Goal: Check status: Check status

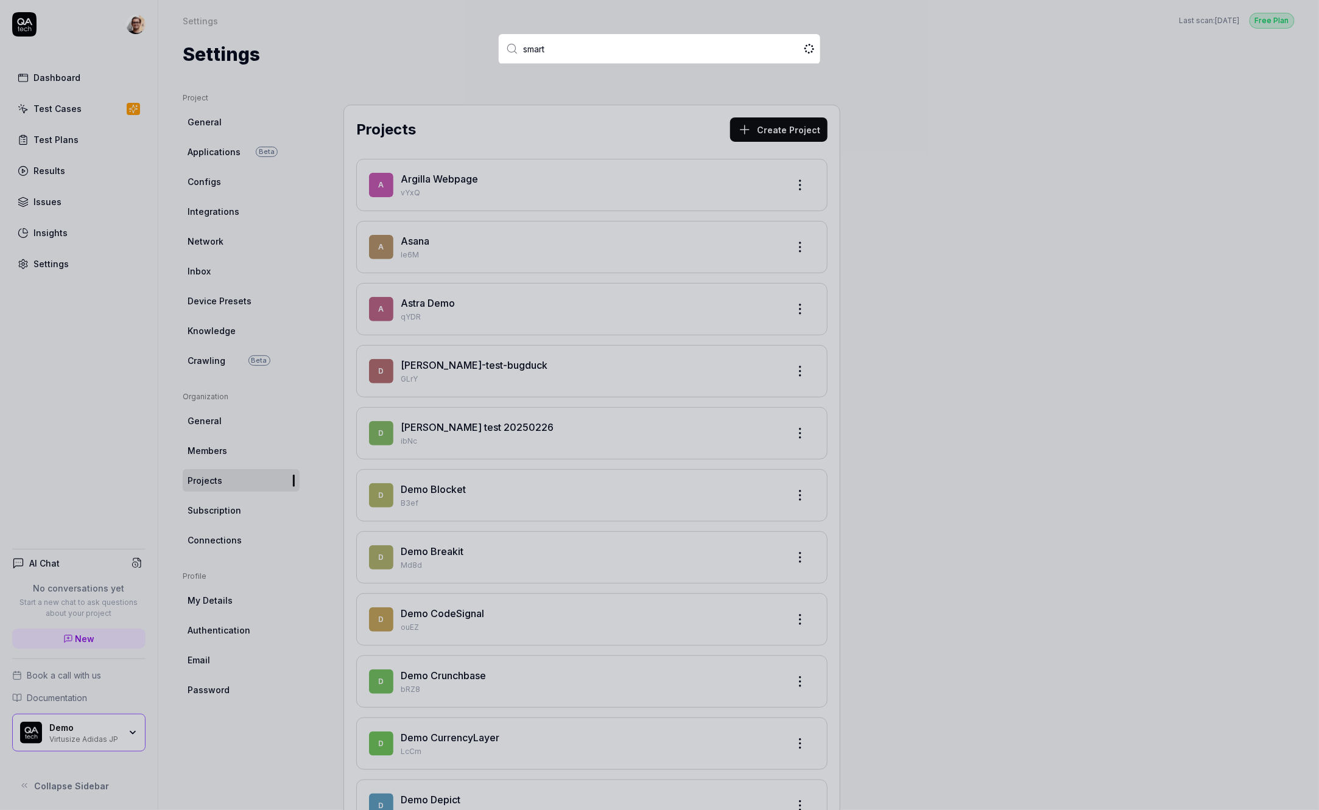
type input "smartl"
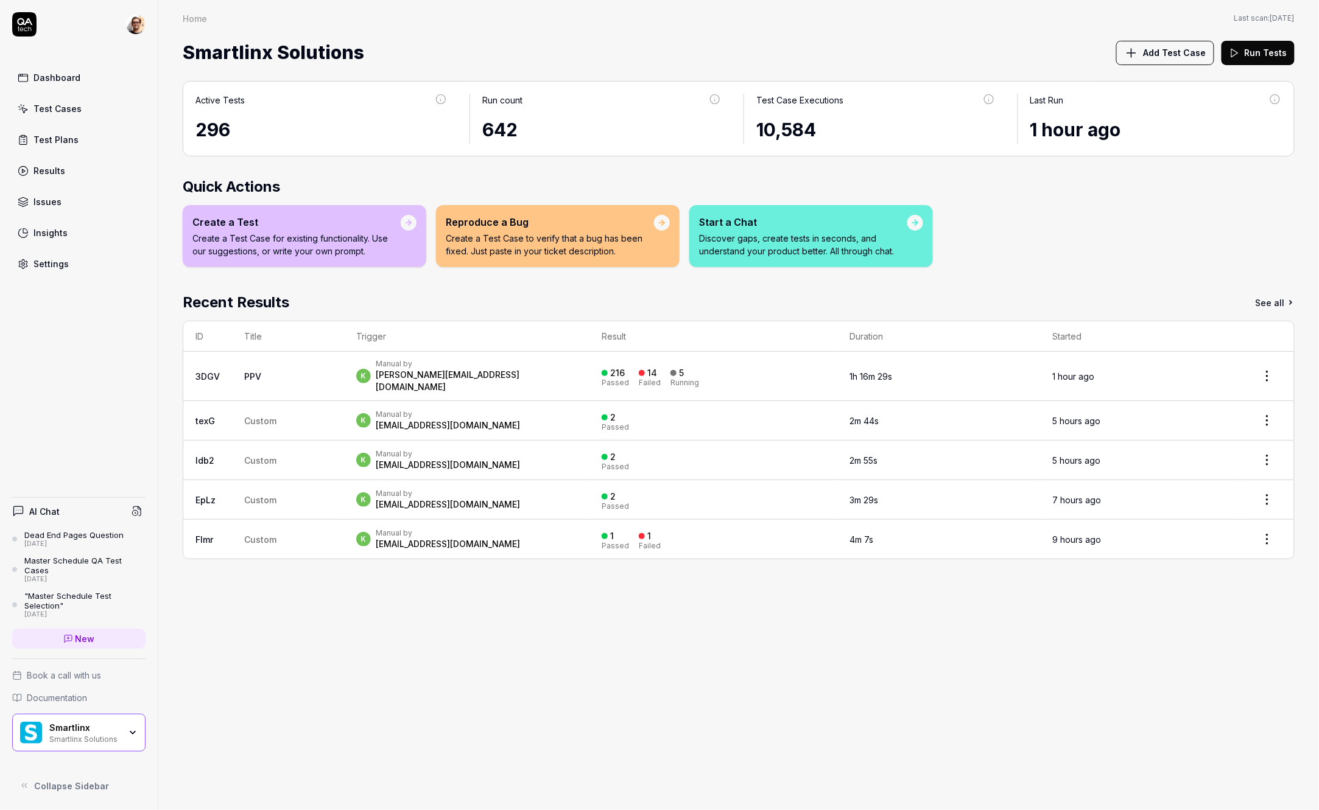
click at [577, 362] on div "k Manual by kevin.opolin@smartlinx.com" at bounding box center [466, 376] width 221 height 34
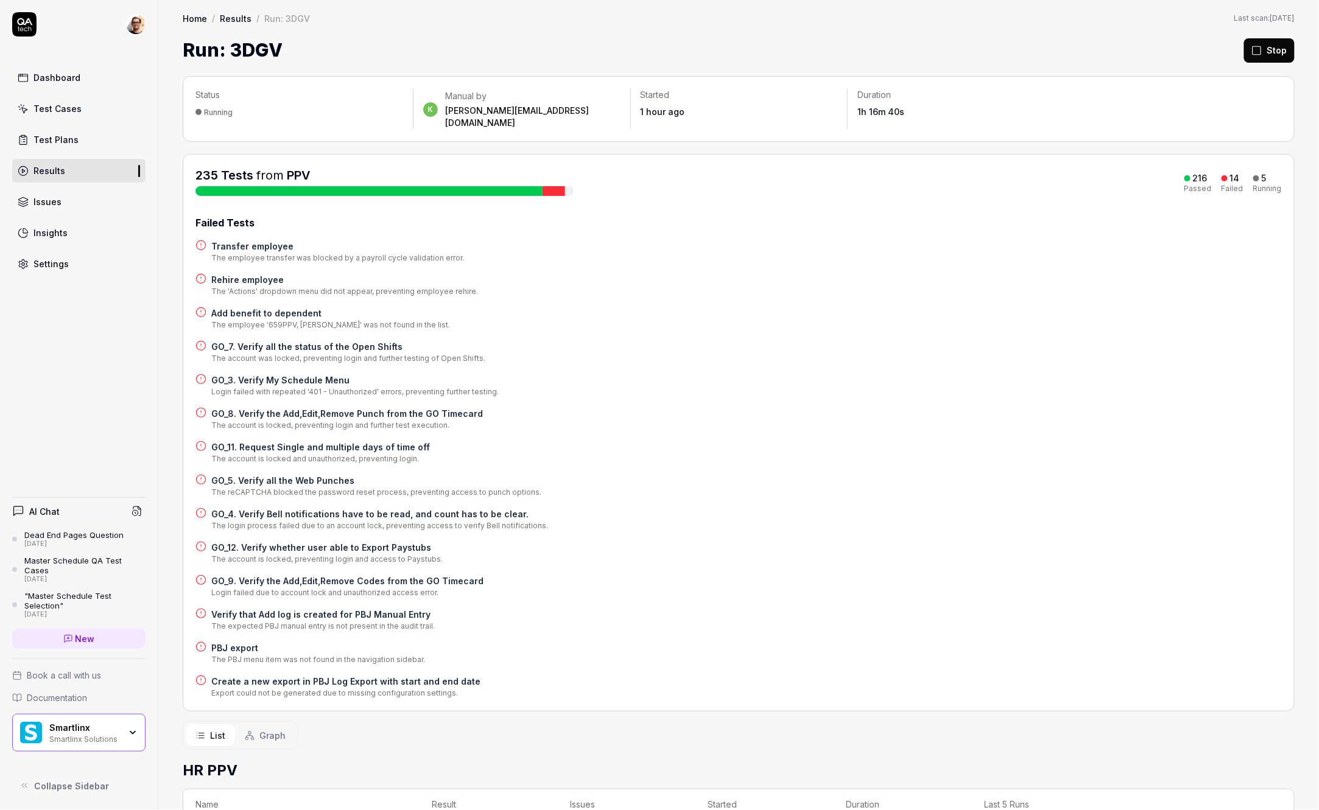
click at [1286, 46] on button "Stop" at bounding box center [1269, 50] width 51 height 24
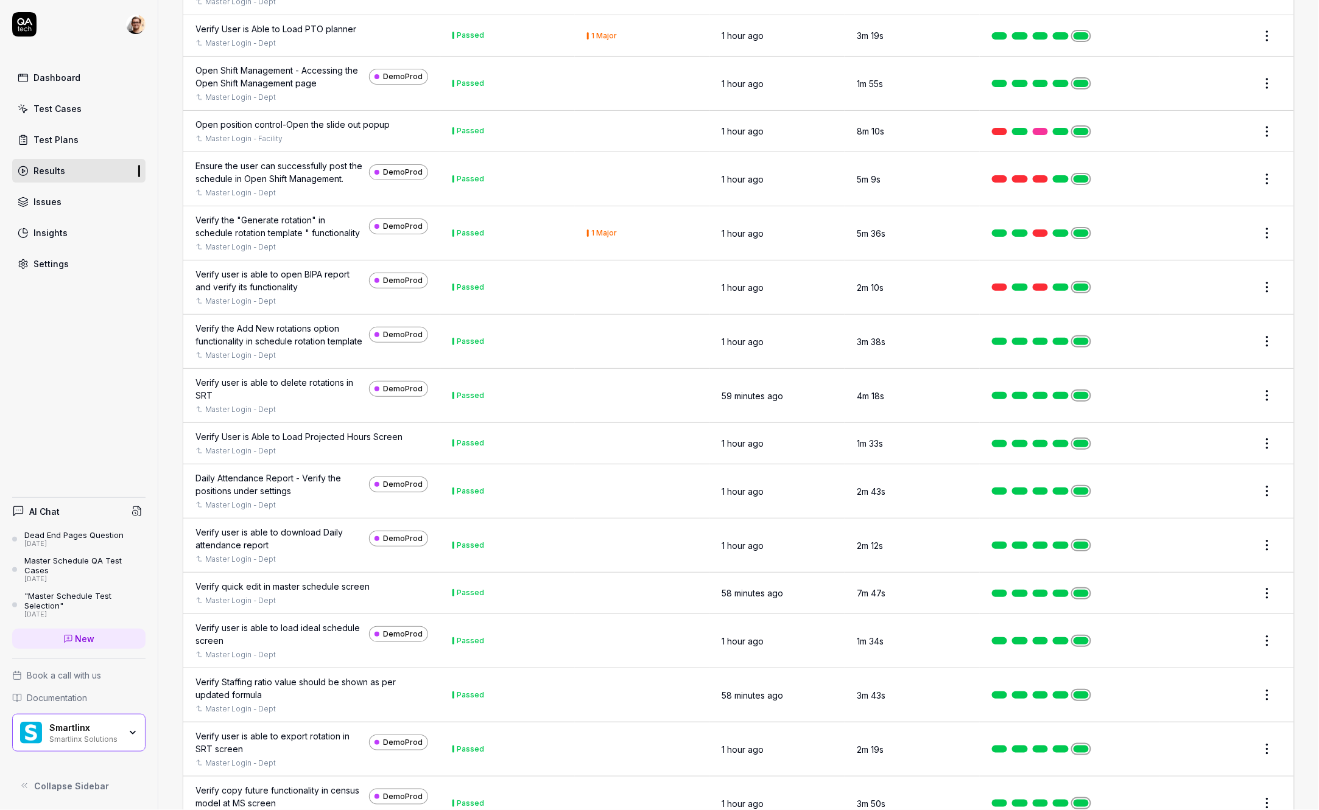
scroll to position [4076, 0]
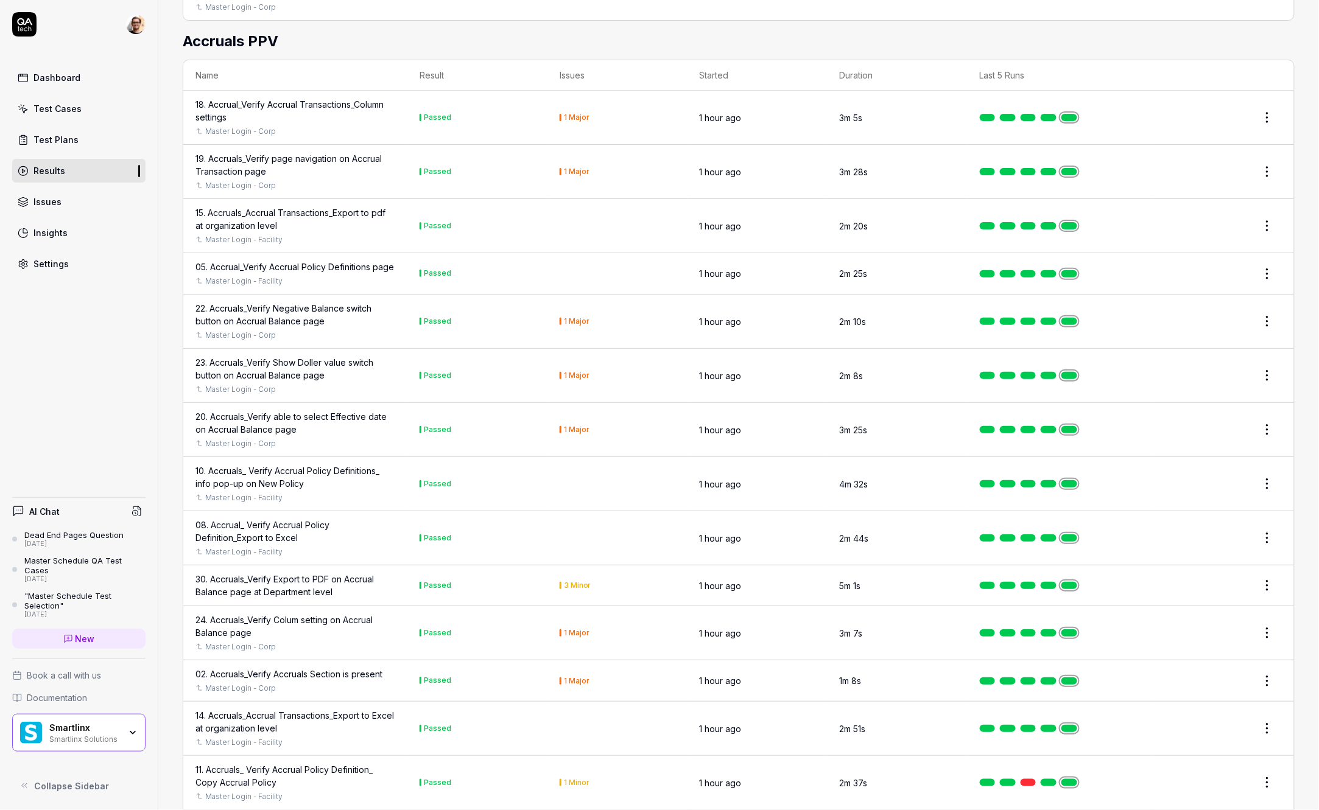
scroll to position [5348, 0]
